Goal: Task Accomplishment & Management: Manage account settings

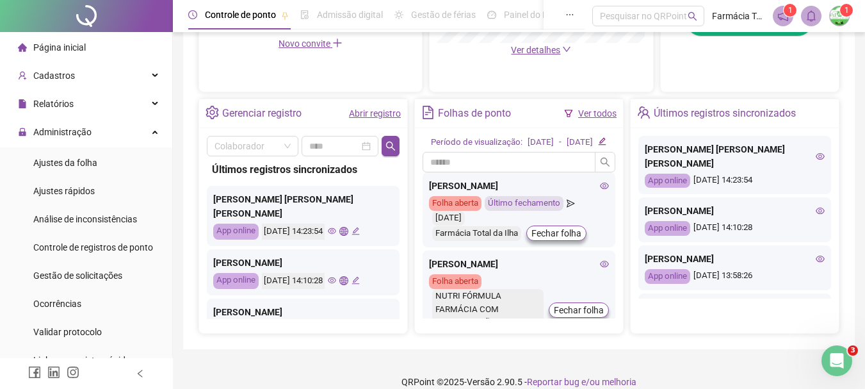
scroll to position [430, 0]
click at [103, 272] on span "Gestão de solicitações" at bounding box center [77, 275] width 89 height 10
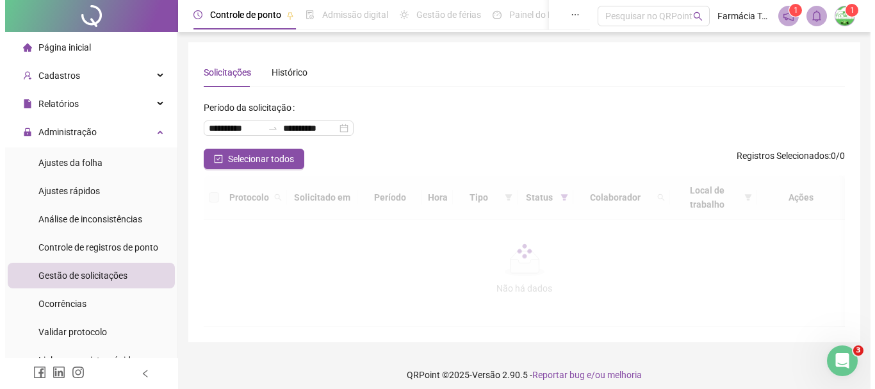
scroll to position [8, 0]
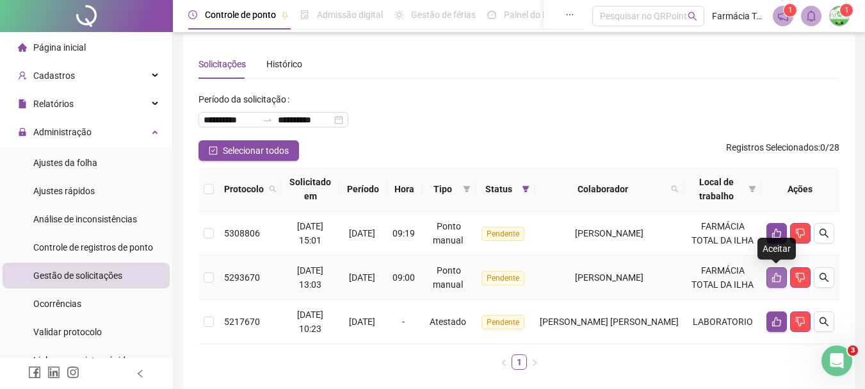
click at [768, 284] on button "button" at bounding box center [777, 277] width 20 height 20
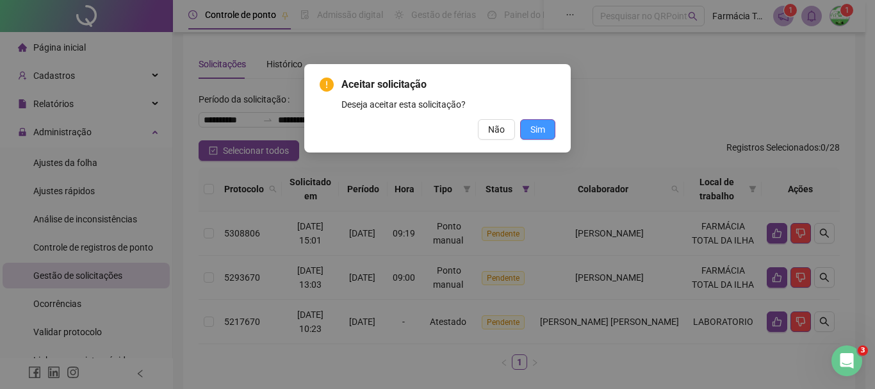
click at [548, 119] on button "Sim" at bounding box center [537, 129] width 35 height 20
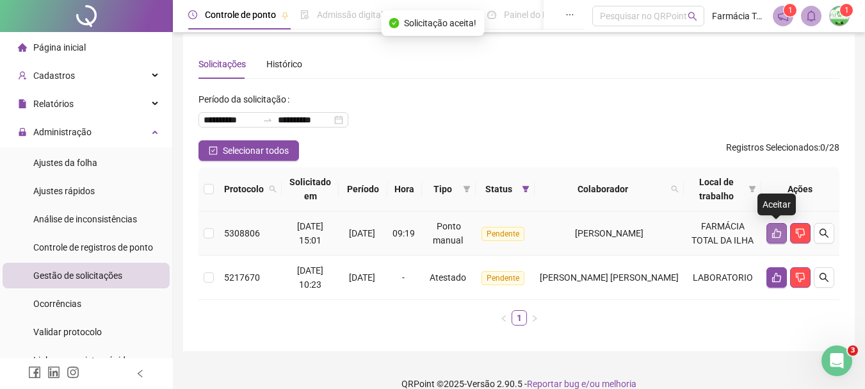
click at [781, 231] on icon "like" at bounding box center [777, 233] width 10 height 10
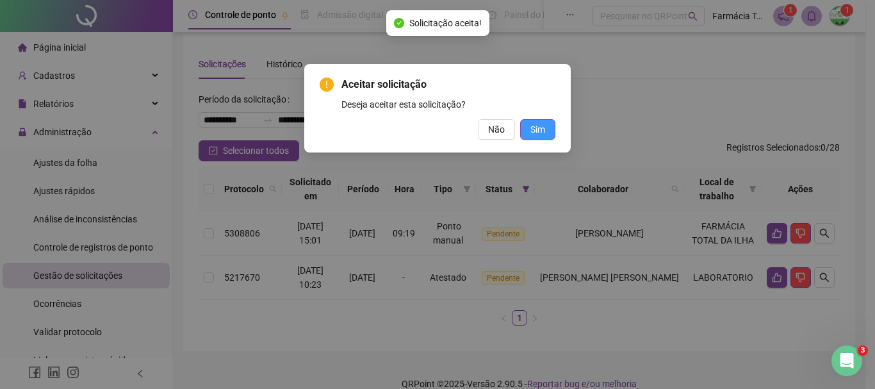
click at [542, 134] on span "Sim" at bounding box center [537, 129] width 15 height 14
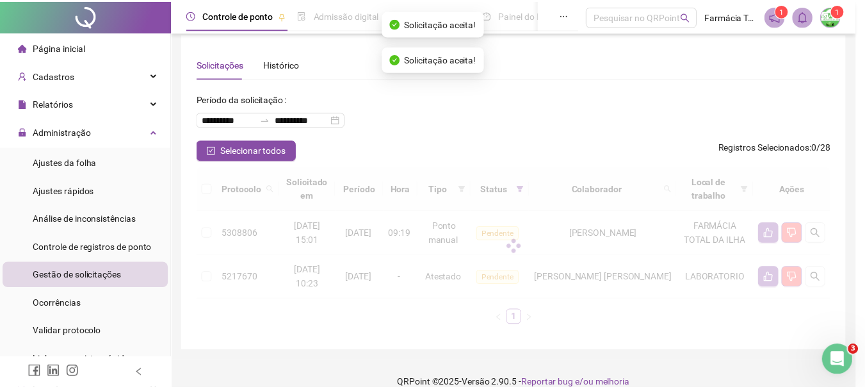
scroll to position [0, 0]
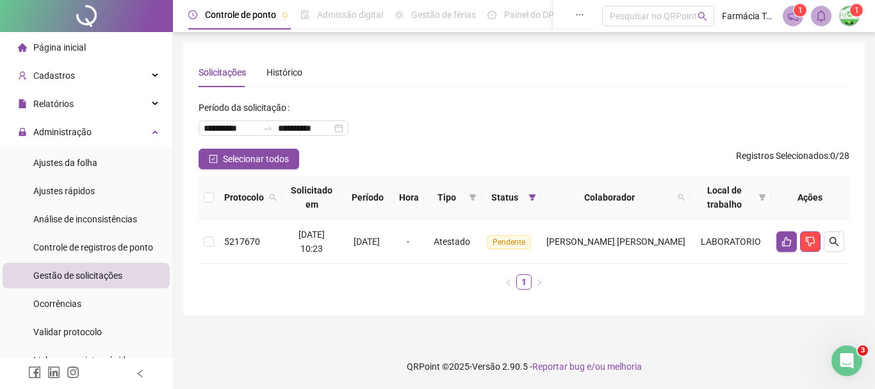
click at [80, 52] on span "Página inicial" at bounding box center [59, 47] width 53 height 10
